Goal: Information Seeking & Learning: Learn about a topic

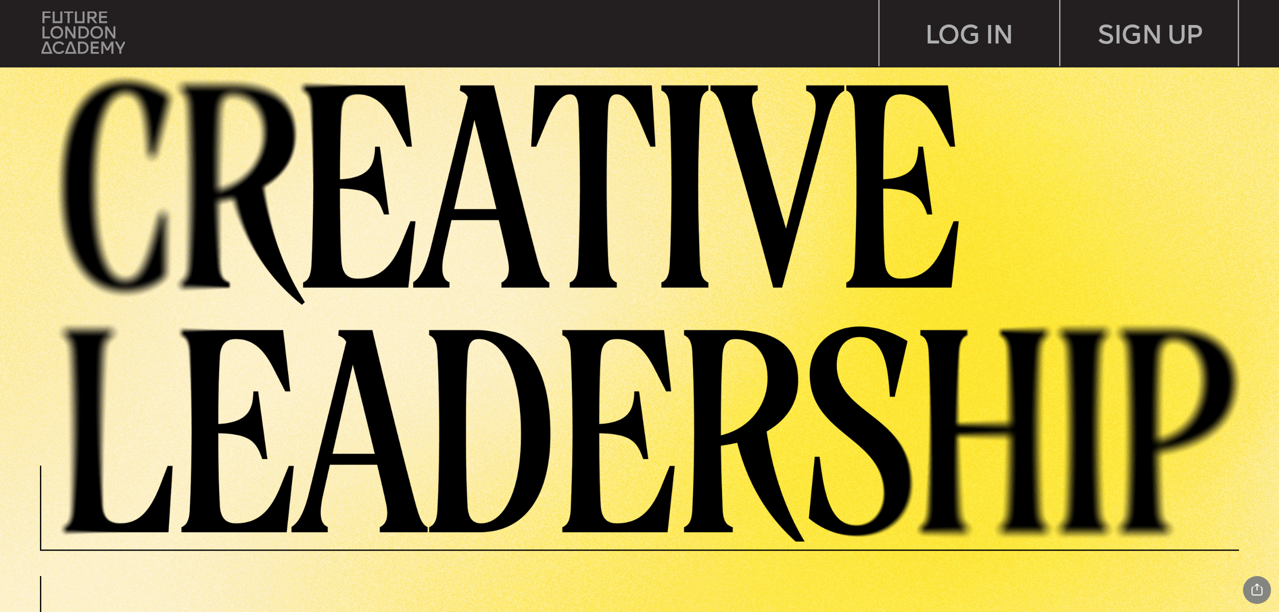
click at [67, 33] on img at bounding box center [83, 32] width 84 height 42
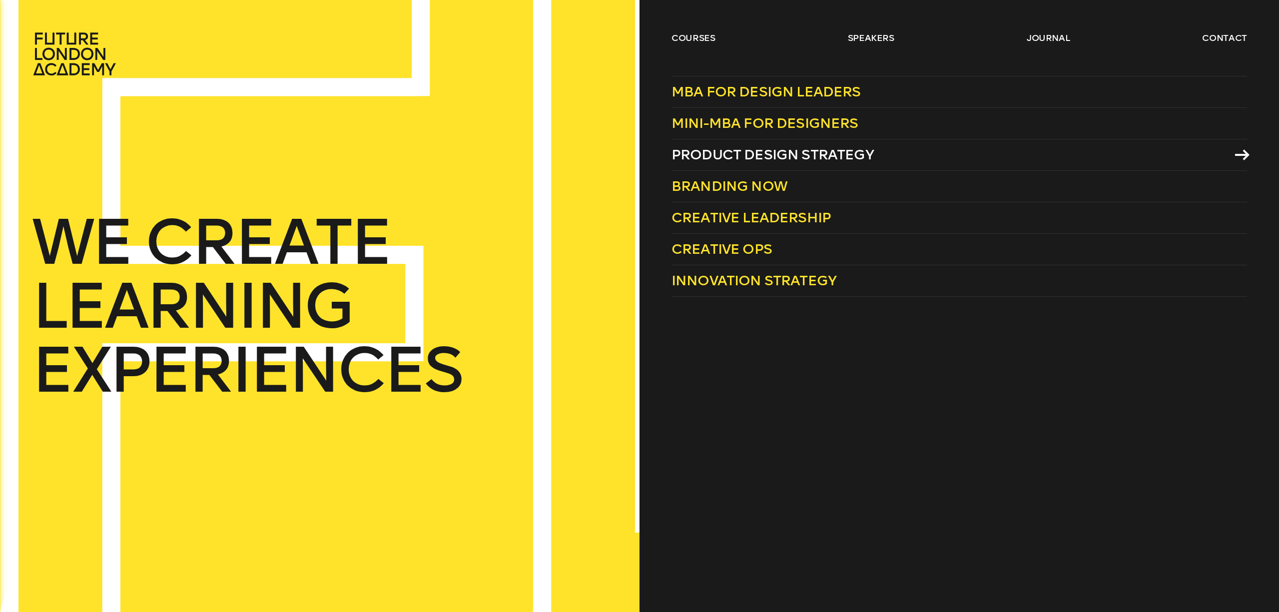
click at [771, 159] on span "Product Design Strategy" at bounding box center [772, 154] width 202 height 16
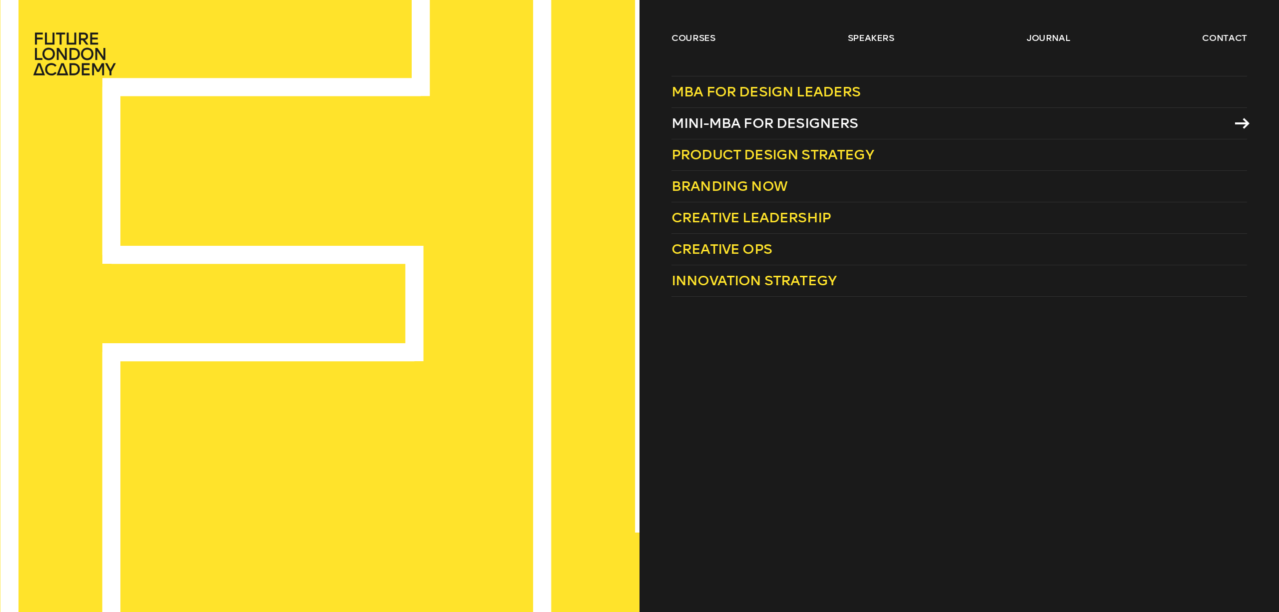
click at [783, 126] on span "Mini-MBA for Designers" at bounding box center [764, 123] width 187 height 16
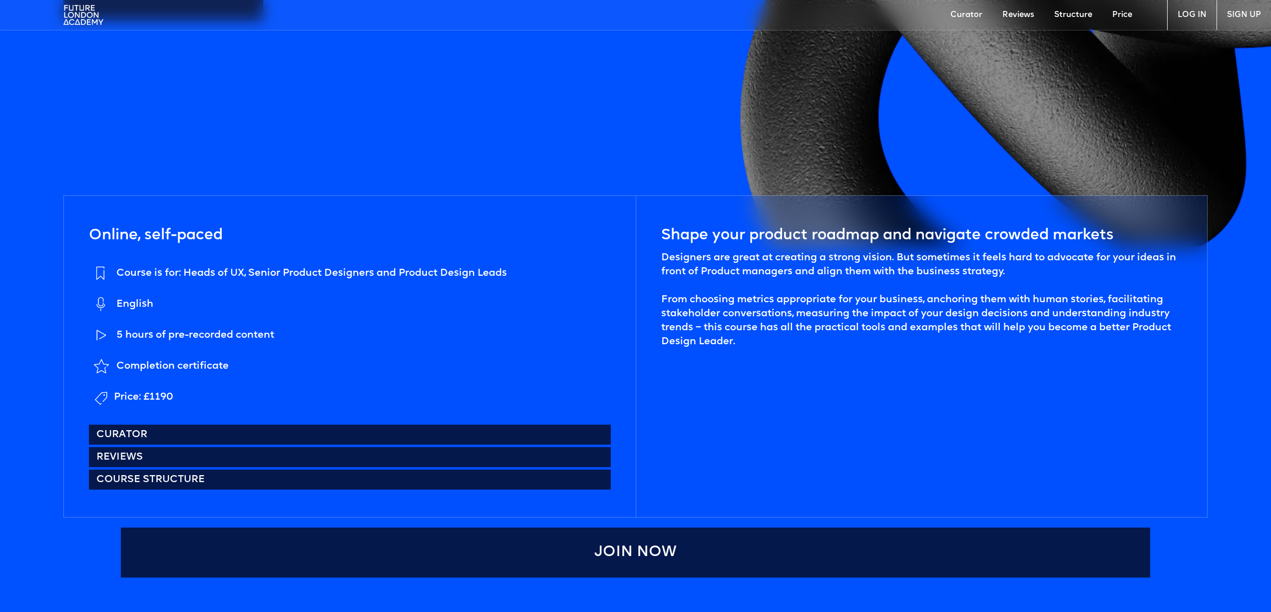
scroll to position [522, 0]
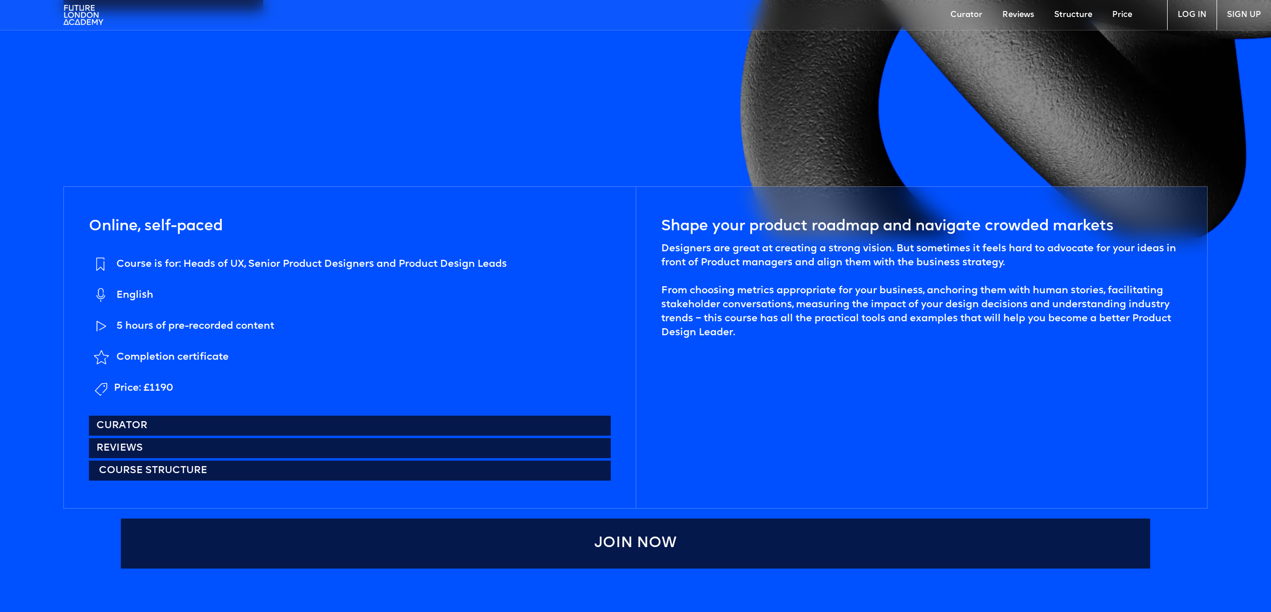
click at [233, 467] on link "Course structure" at bounding box center [349, 471] width 521 height 20
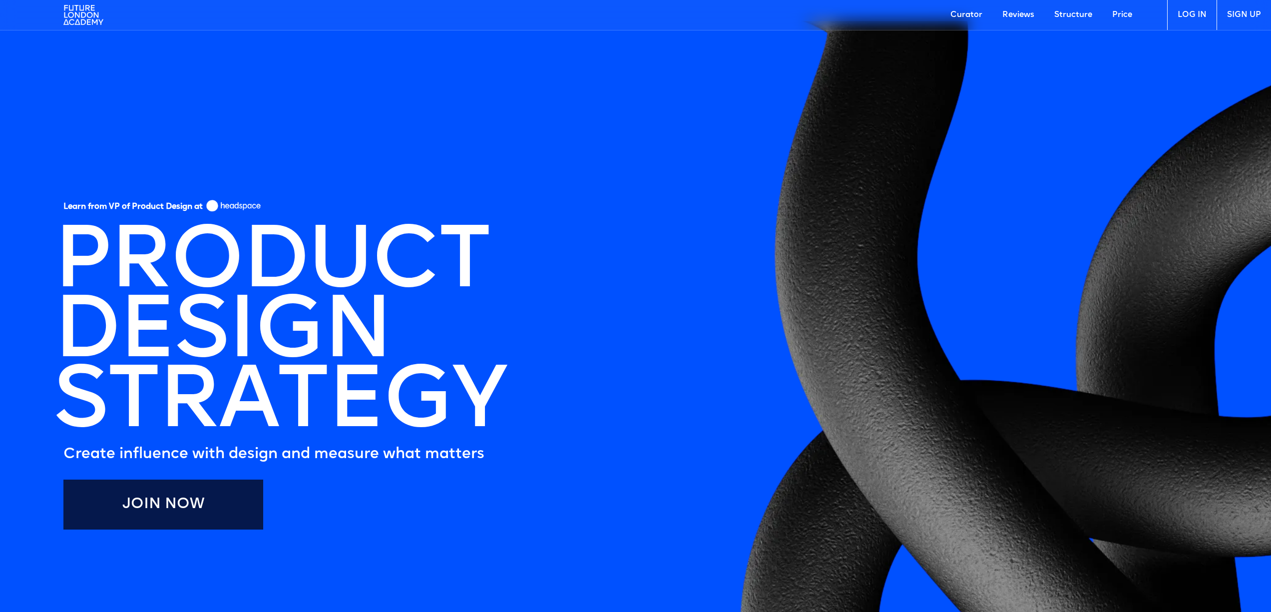
scroll to position [1, 0]
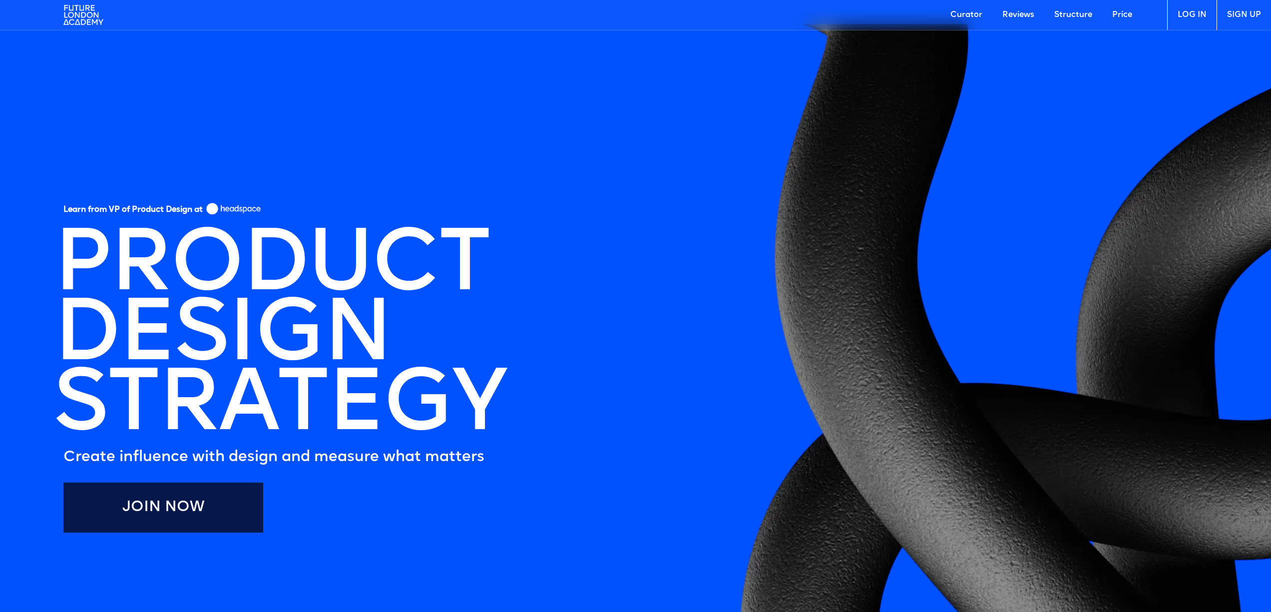
click at [970, 15] on link "Curator" at bounding box center [967, 15] width 52 height 30
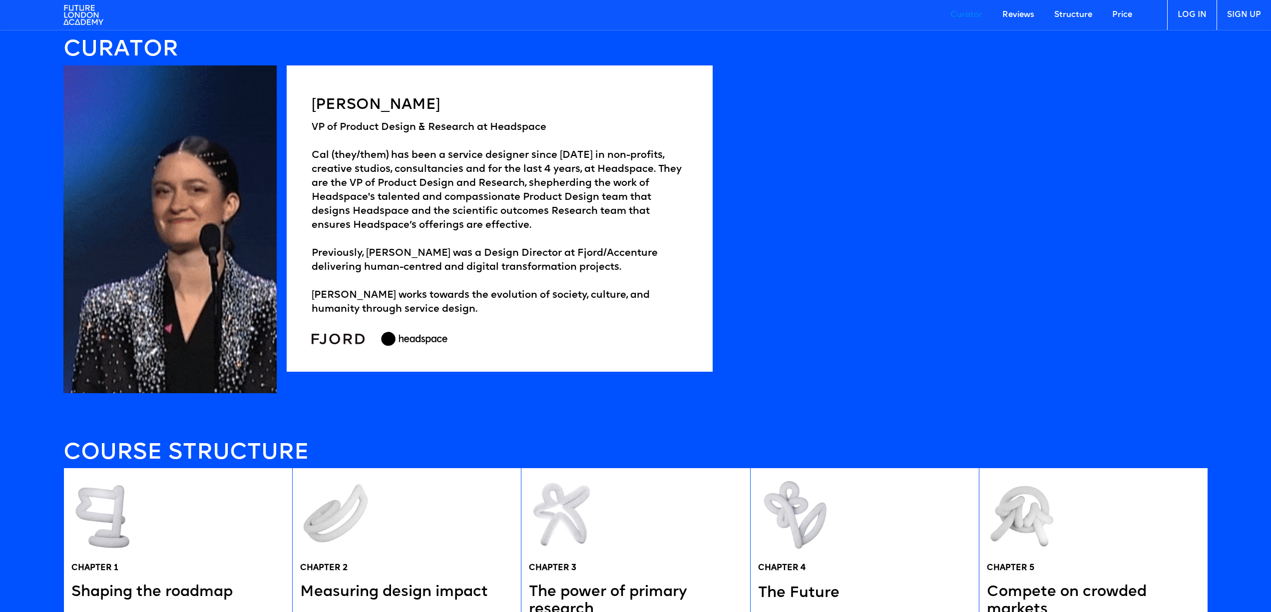
scroll to position [1738, 0]
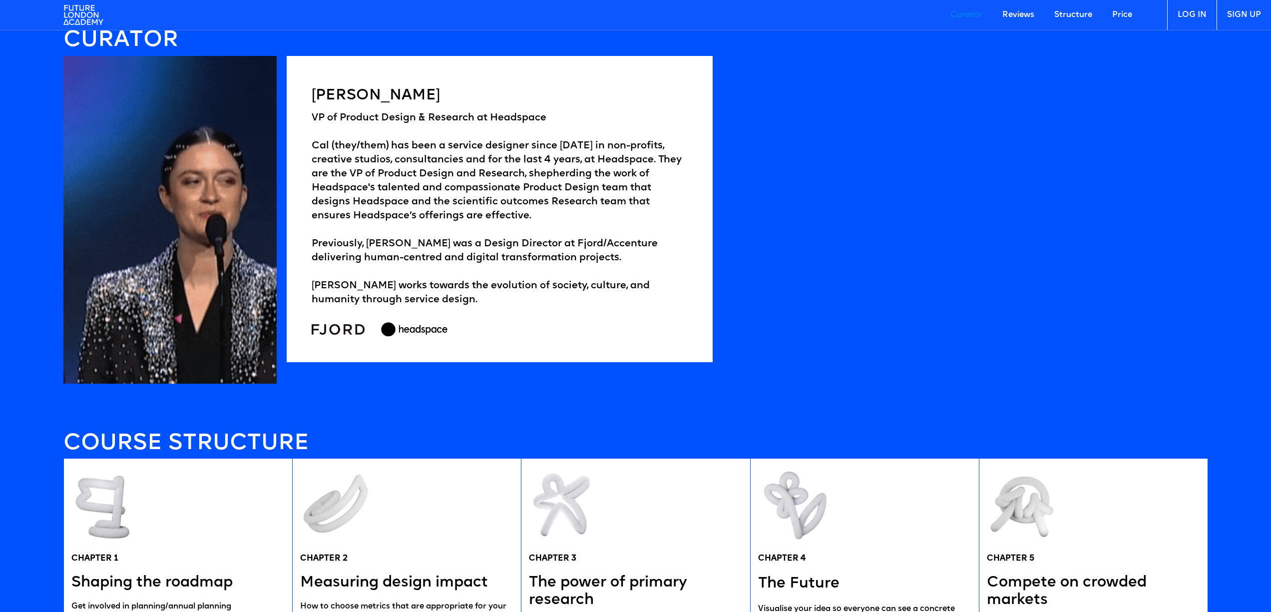
click at [1017, 12] on link "Reviews" at bounding box center [1019, 15] width 52 height 30
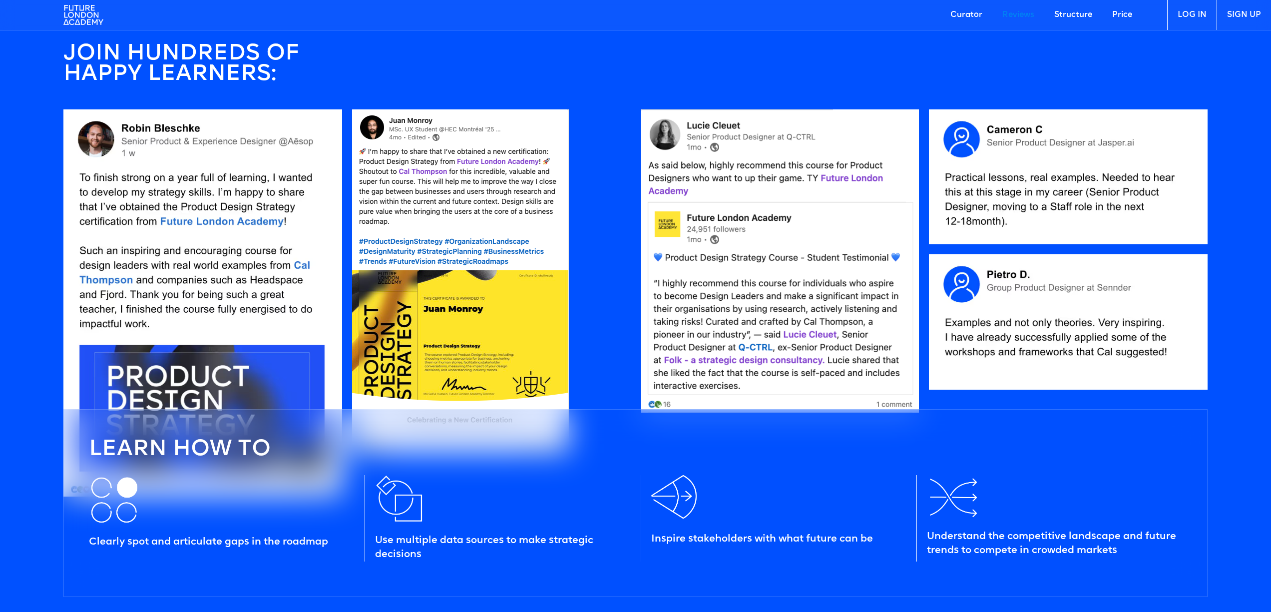
scroll to position [1110, 0]
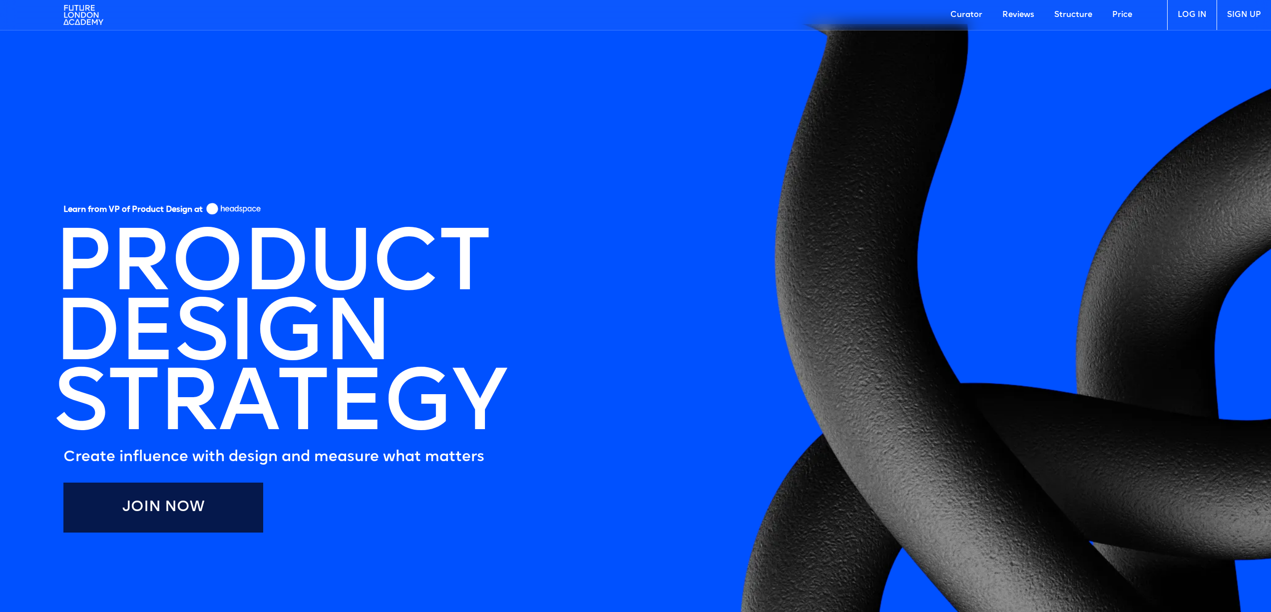
scroll to position [522, 0]
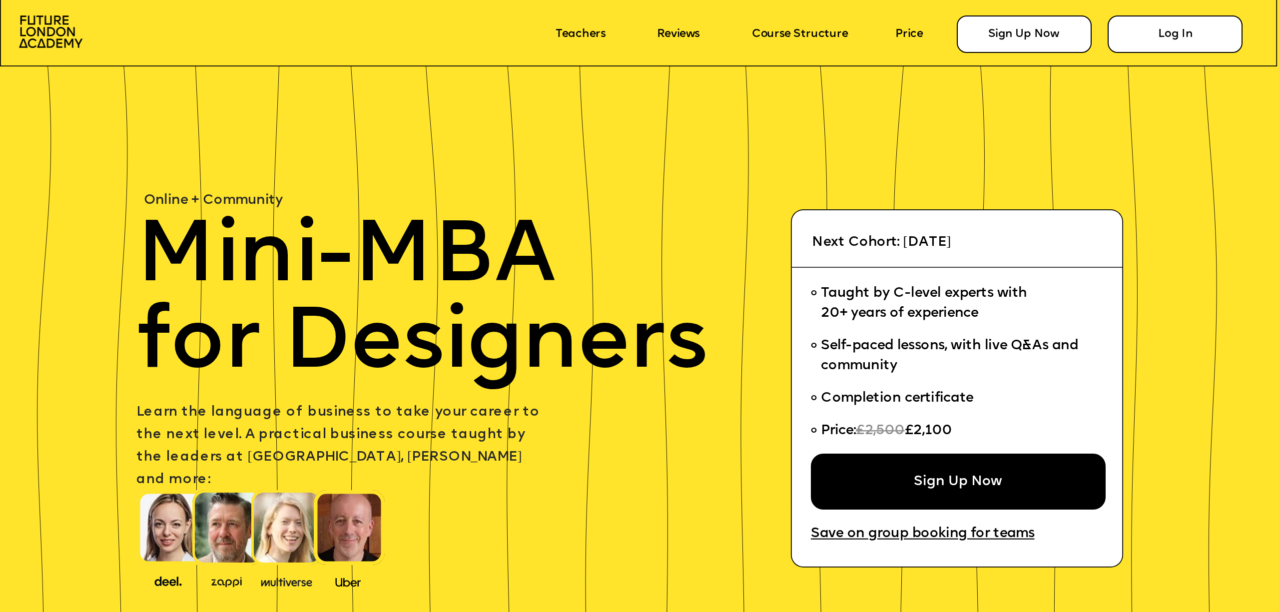
scroll to position [16, 0]
